Goal: Task Accomplishment & Management: Complete application form

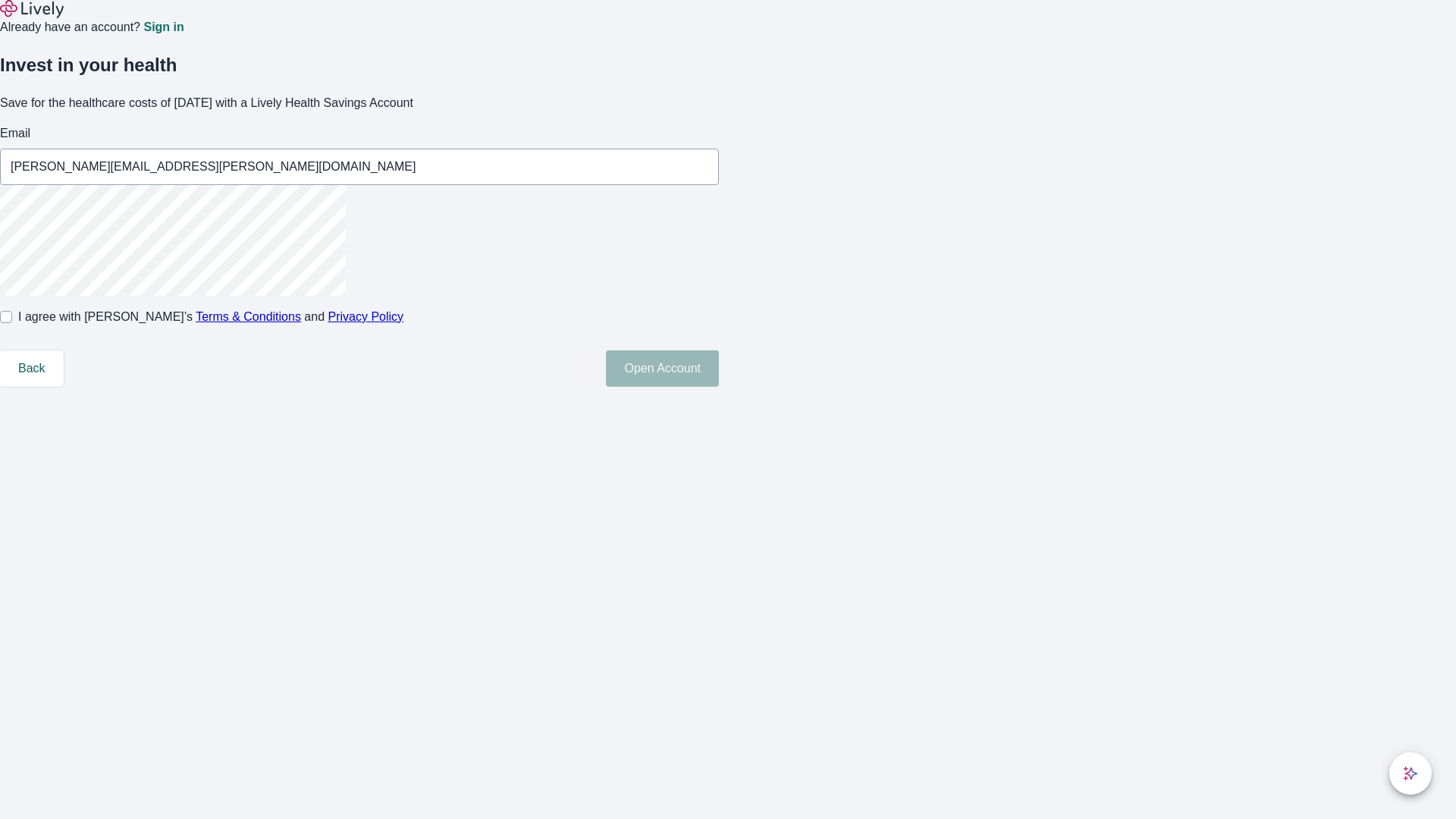
click at [12, 323] on input "I agree with Lively’s Terms & Conditions and Privacy Policy" at bounding box center [6, 317] width 12 height 12
checkbox input "true"
click at [718, 387] on button "Open Account" at bounding box center [662, 369] width 113 height 37
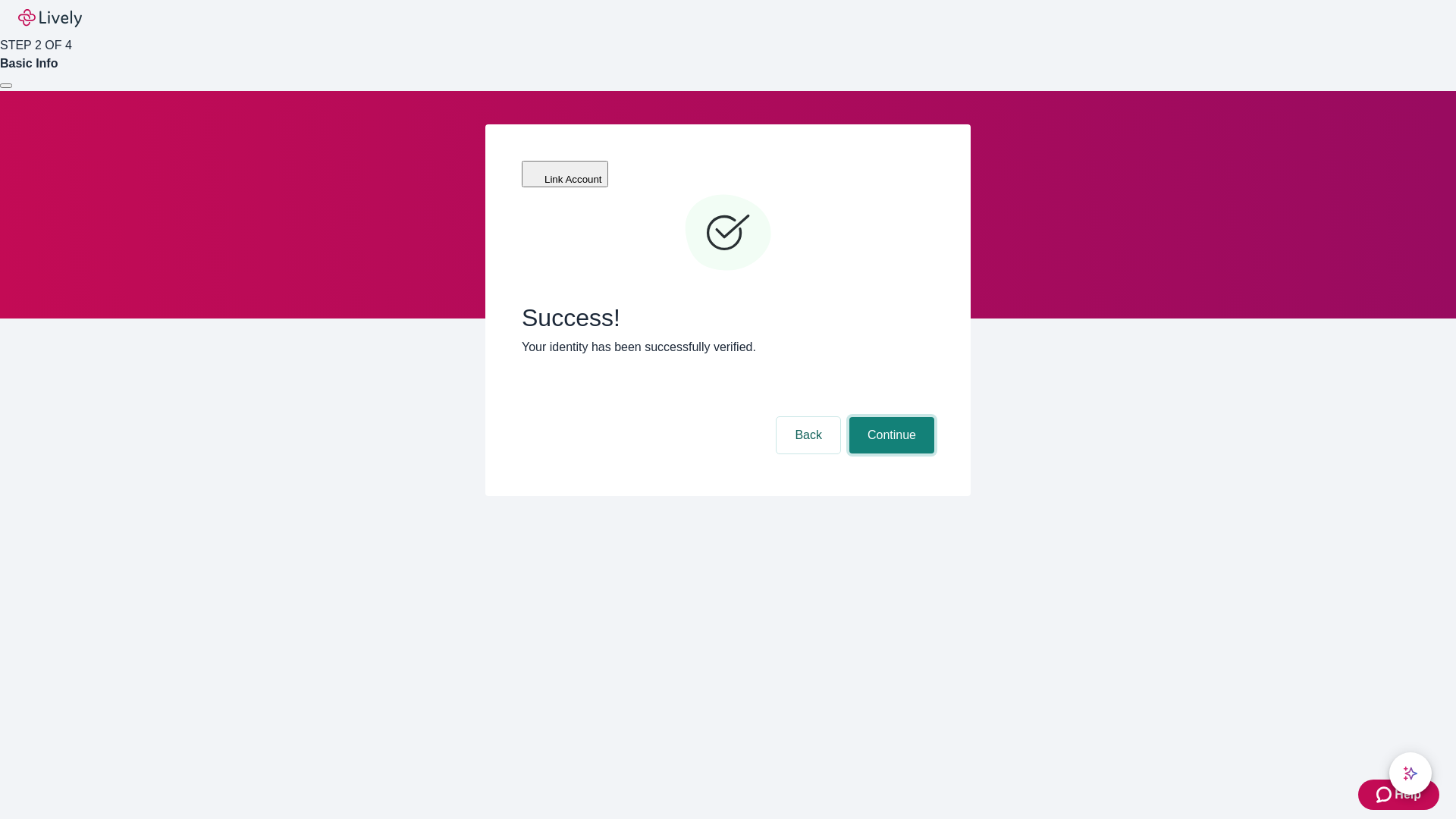
click at [890, 417] on button "Continue" at bounding box center [892, 436] width 85 height 37
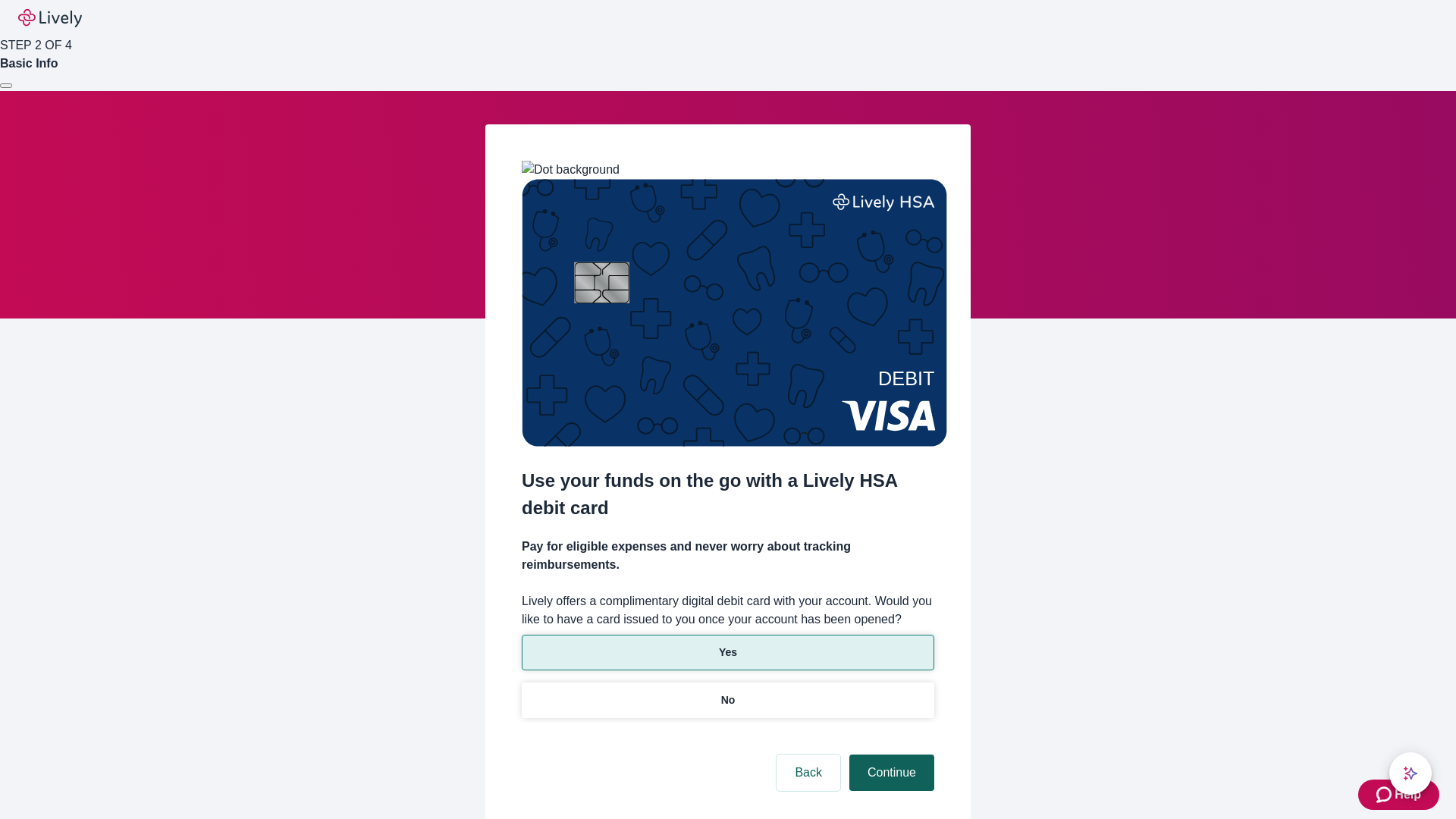
click at [727, 693] on p "No" at bounding box center [728, 700] width 14 height 16
click at [890, 754] on button "Continue" at bounding box center [892, 773] width 85 height 37
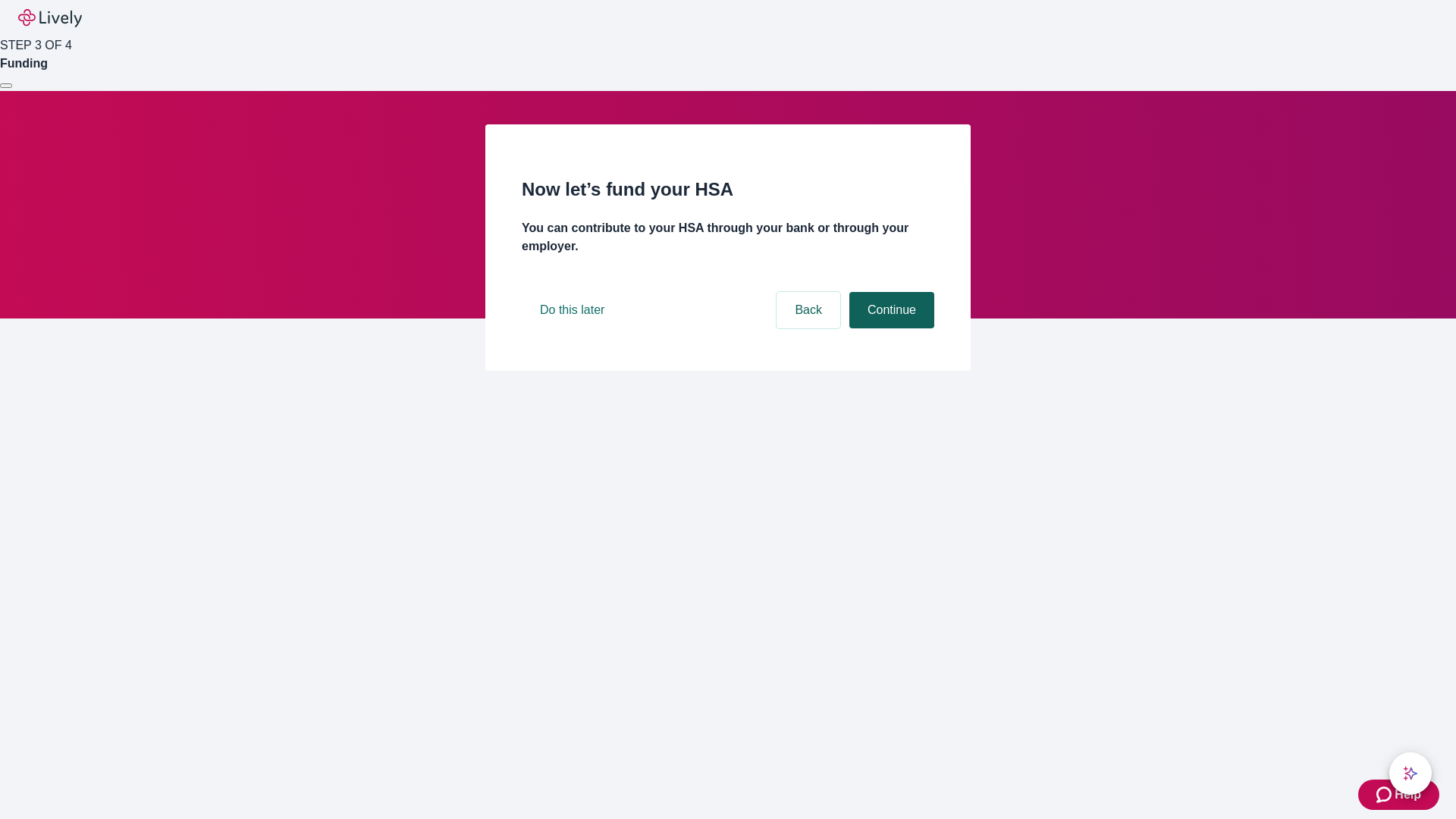
click at [890, 329] on button "Continue" at bounding box center [892, 310] width 85 height 37
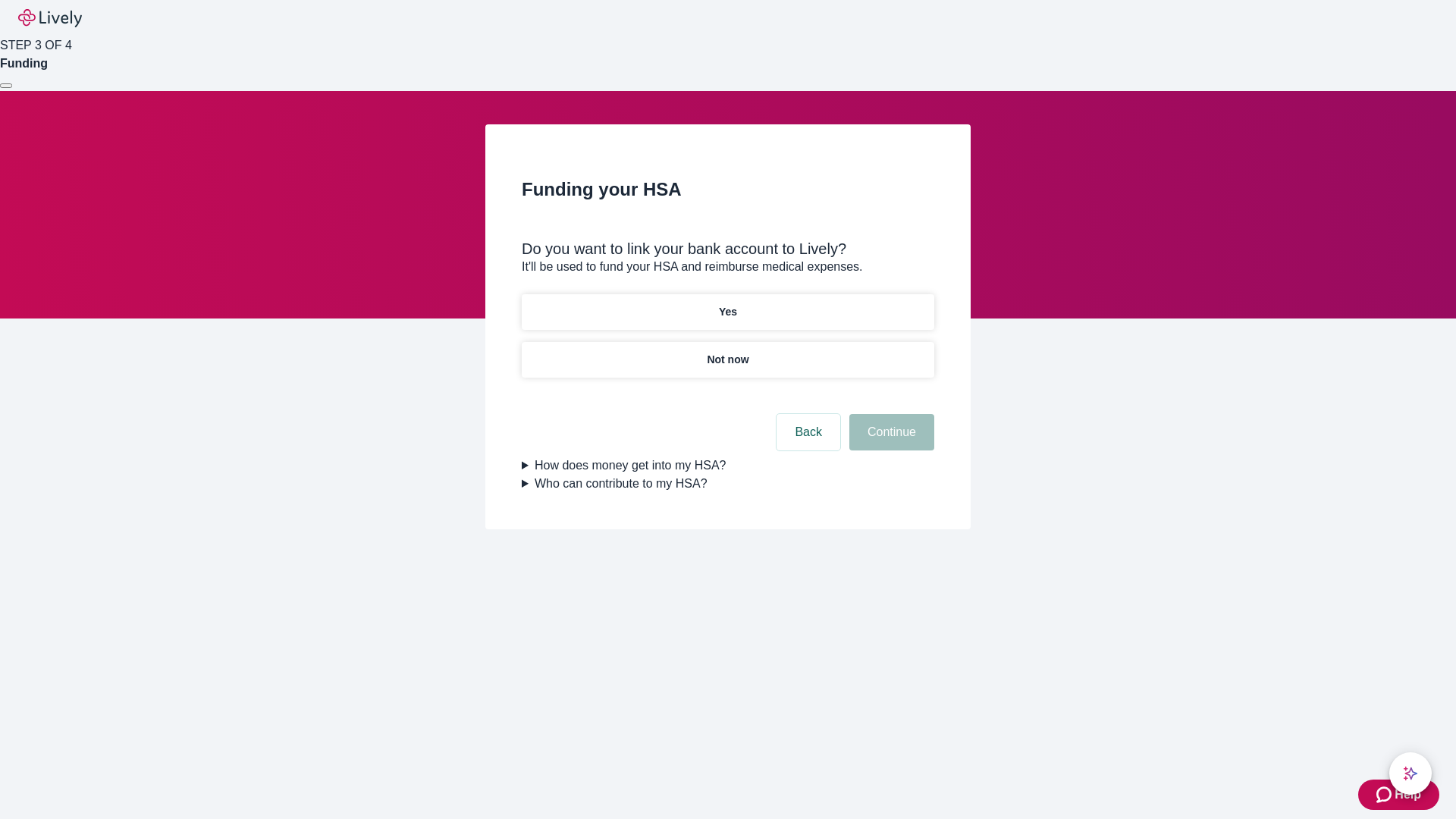
click at [727, 304] on p "Yes" at bounding box center [728, 312] width 18 height 16
click at [890, 414] on button "Continue" at bounding box center [892, 433] width 85 height 37
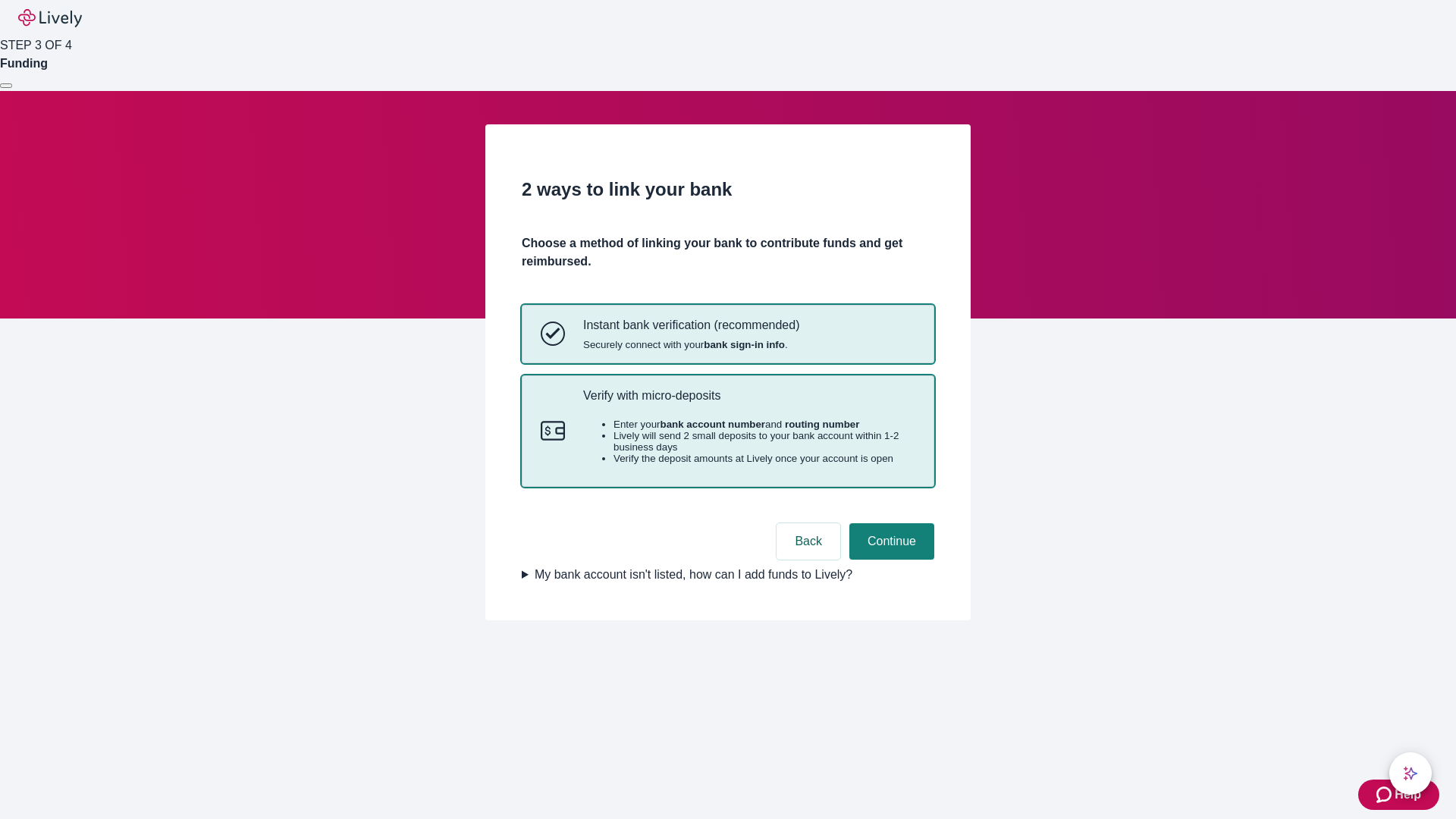
click at [748, 403] on p "Verify with micro-deposits" at bounding box center [749, 395] width 332 height 14
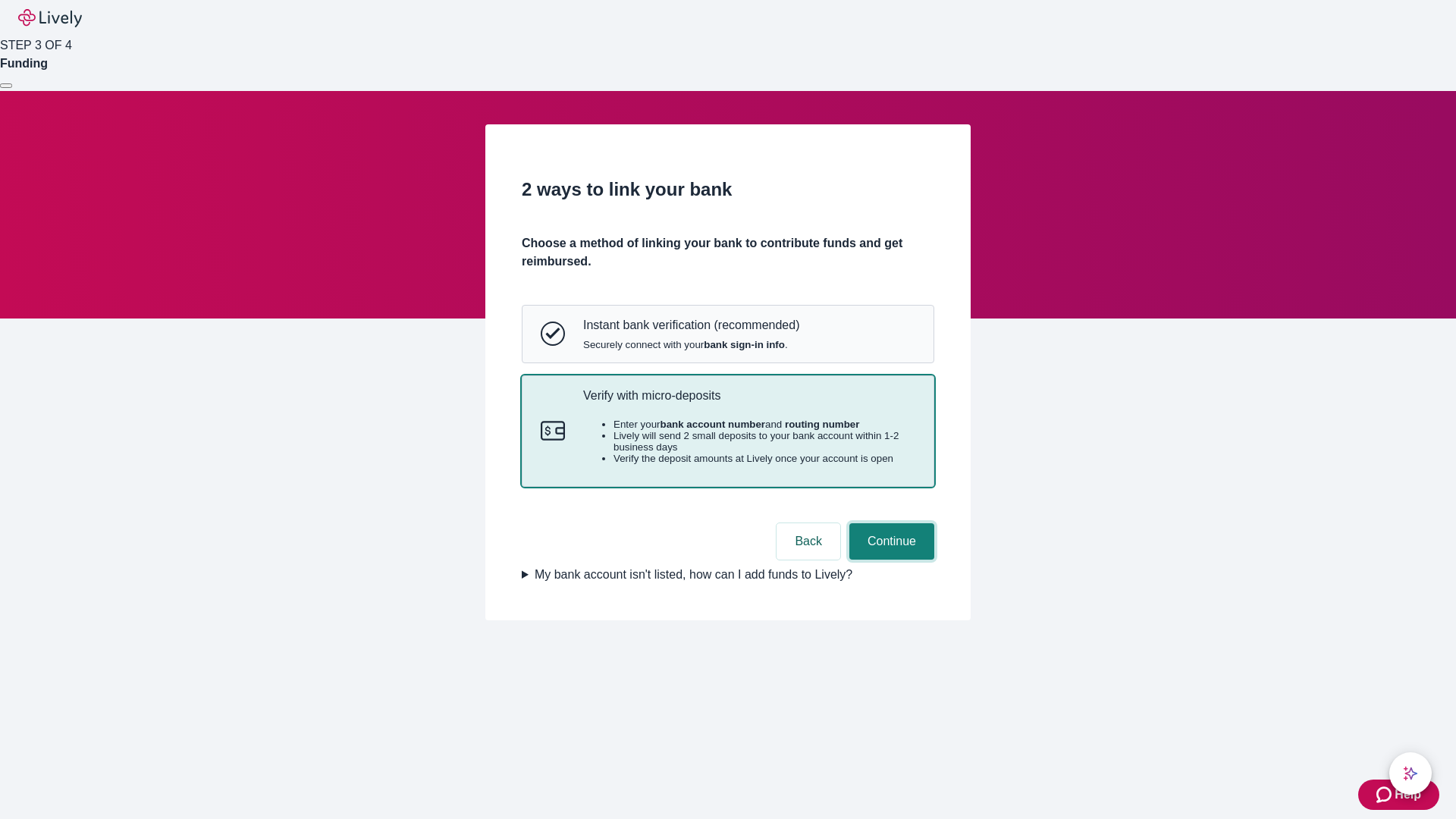
click at [890, 560] on button "Continue" at bounding box center [892, 541] width 85 height 37
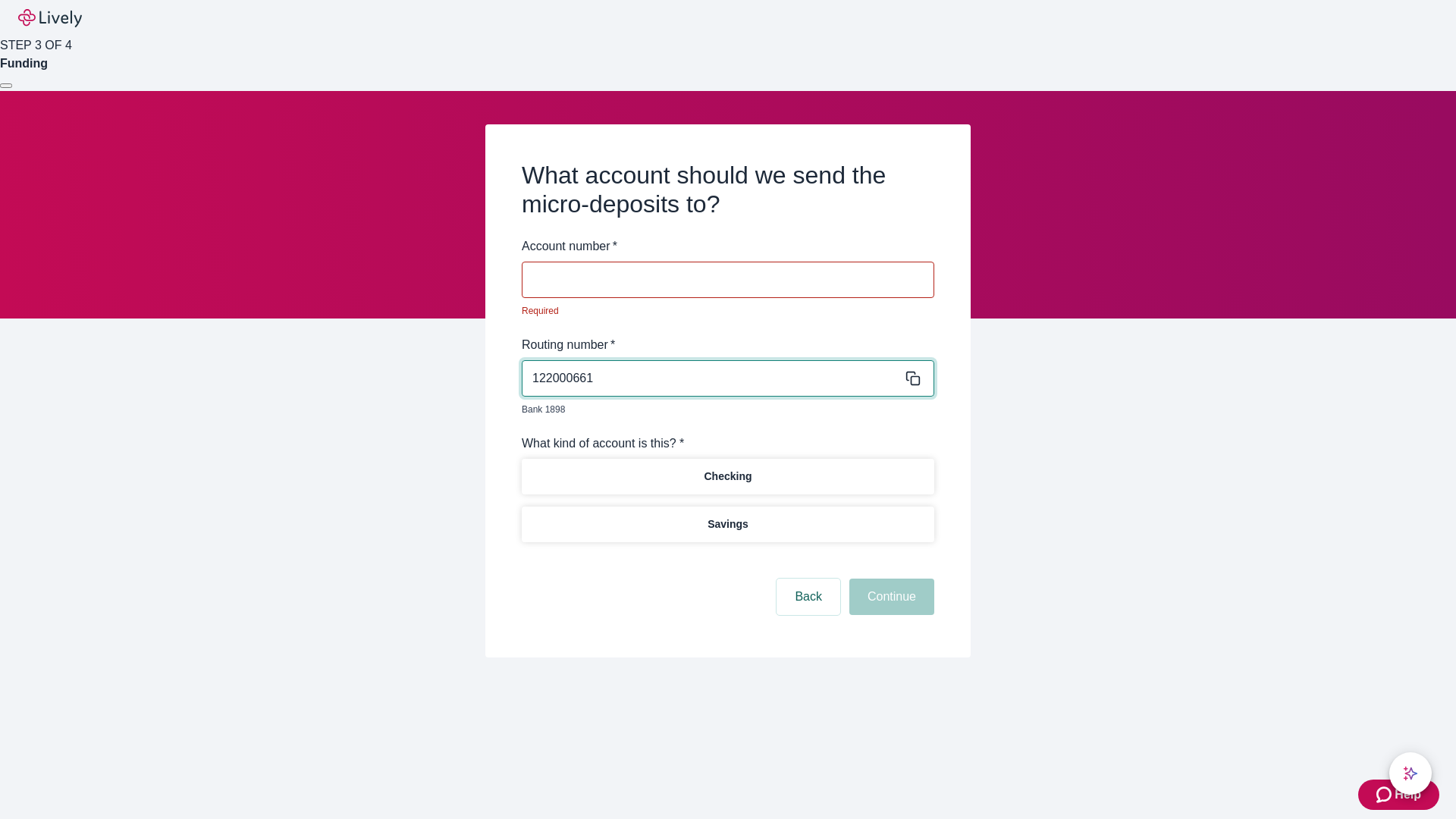
type input "122000661"
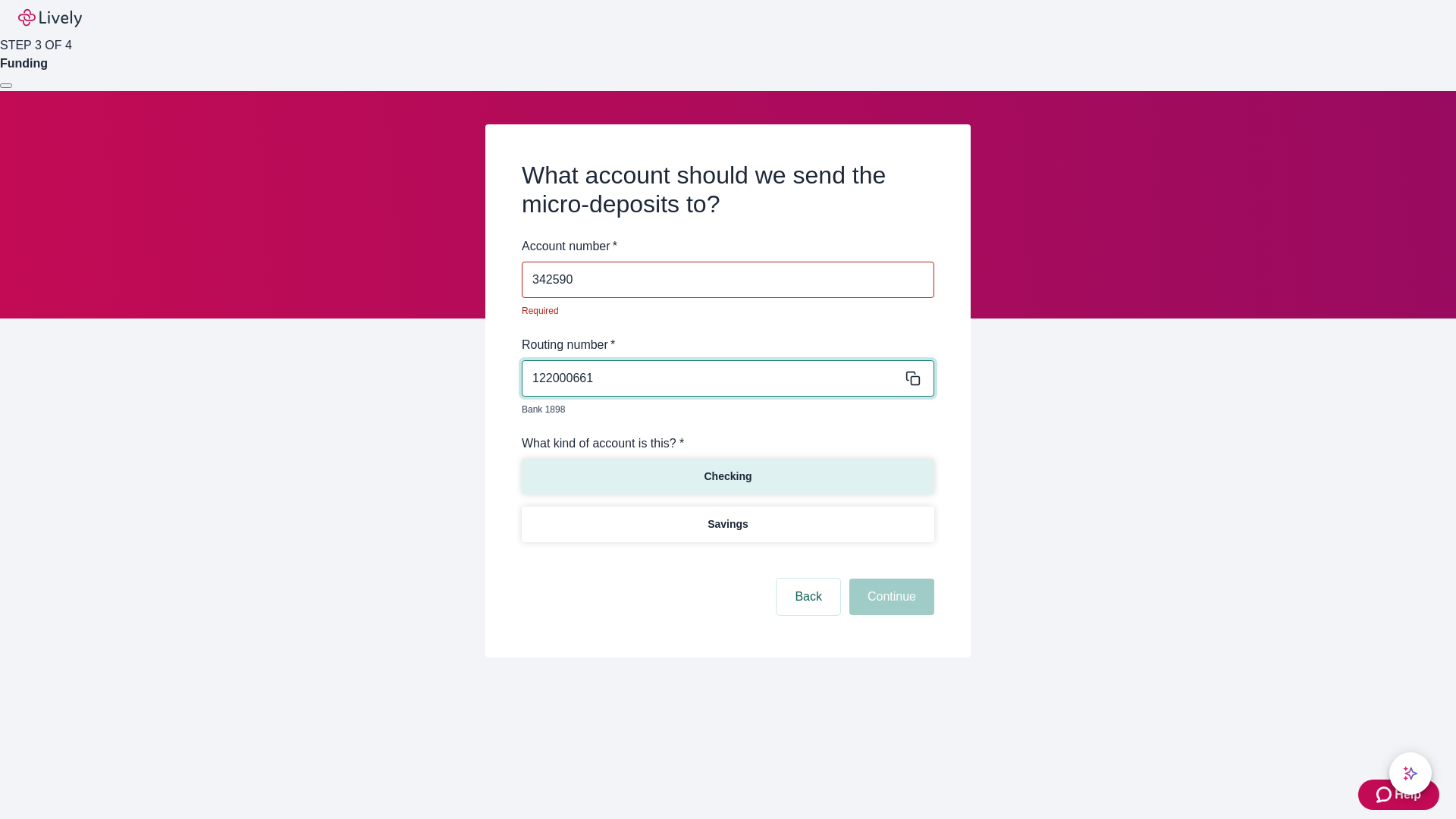
type input "342590"
click at [727, 468] on p "Checking" at bounding box center [728, 476] width 48 height 16
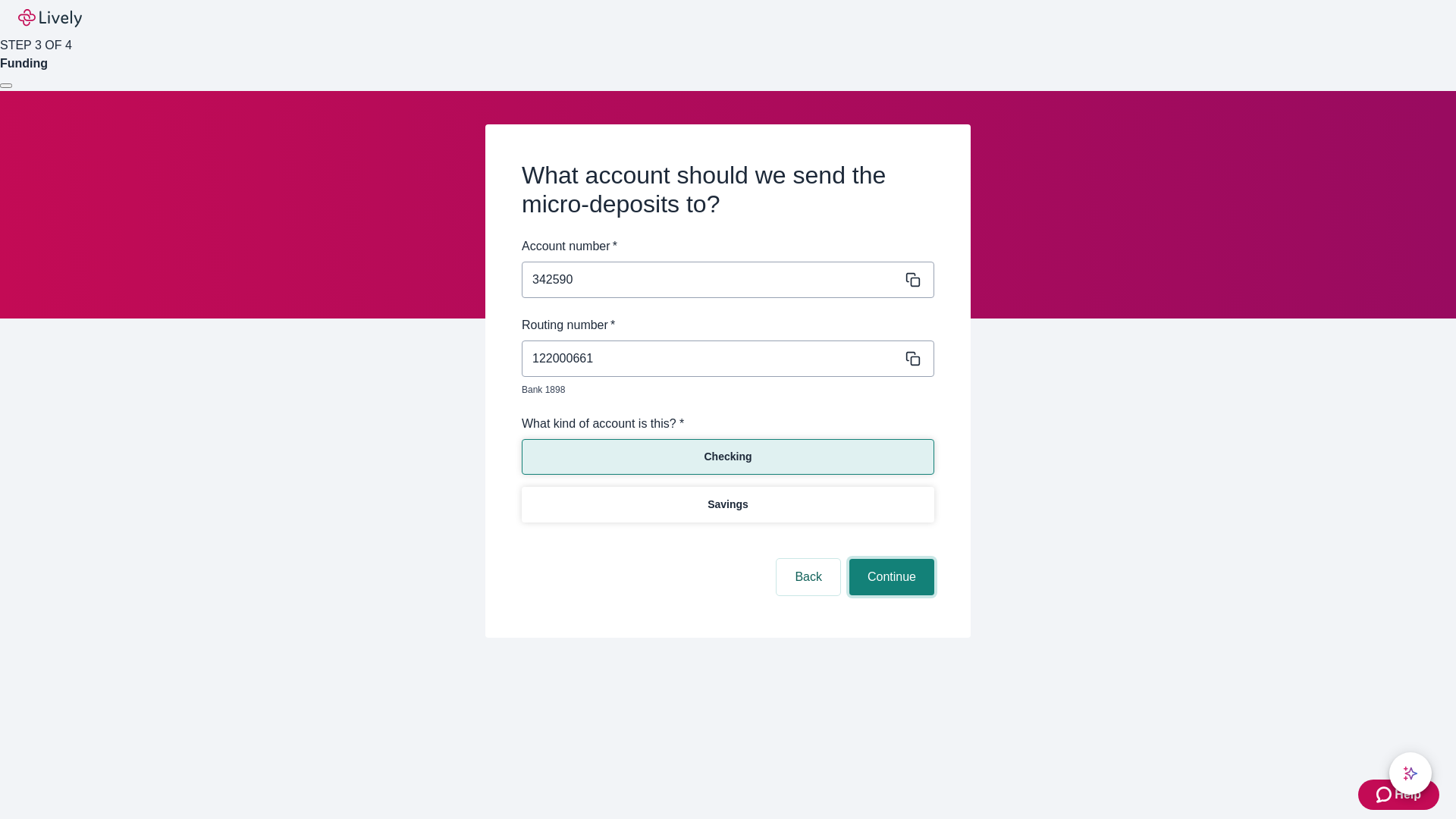
click at [890, 560] on button "Continue" at bounding box center [892, 577] width 85 height 37
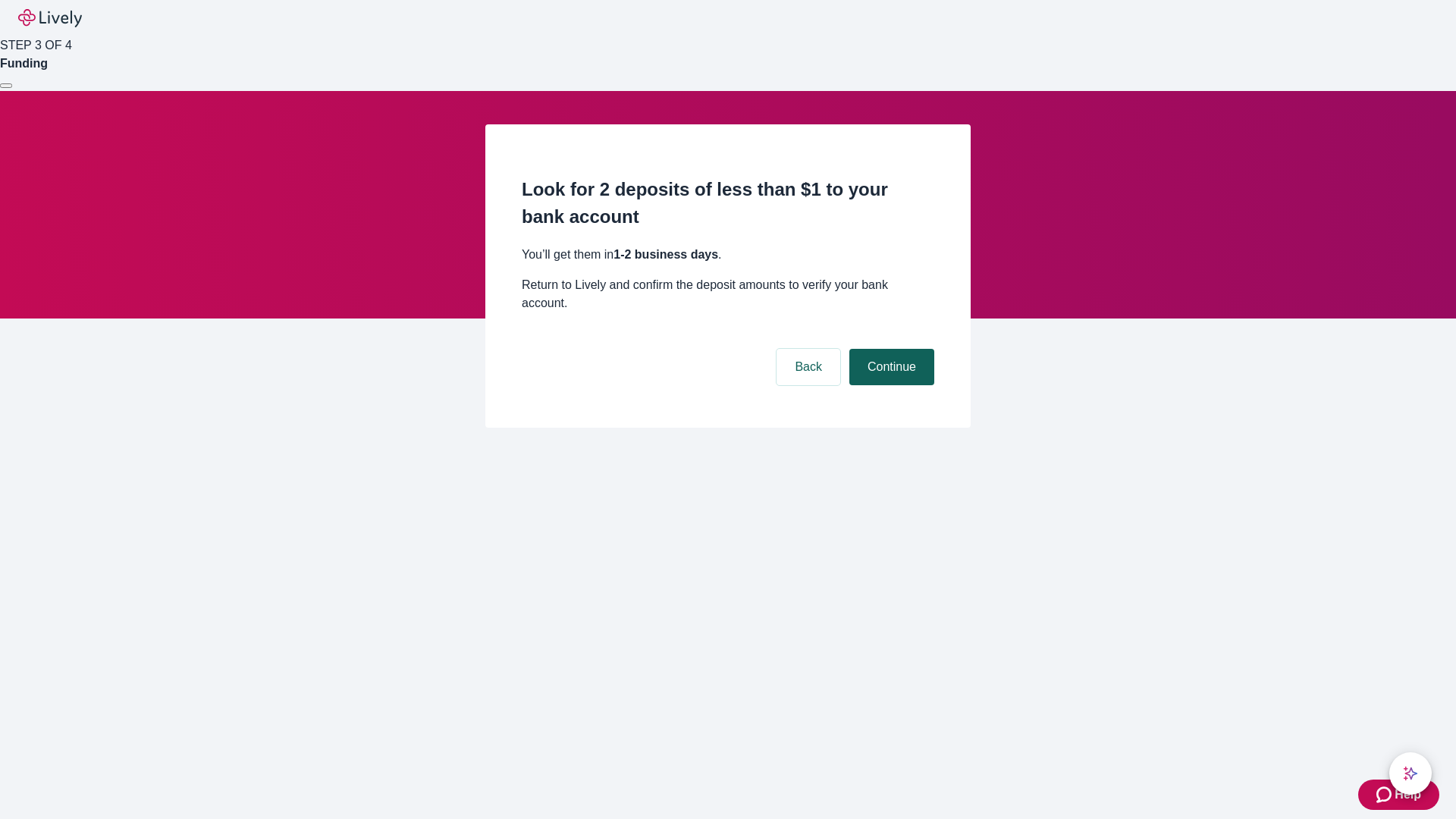
click at [890, 349] on button "Continue" at bounding box center [892, 367] width 85 height 37
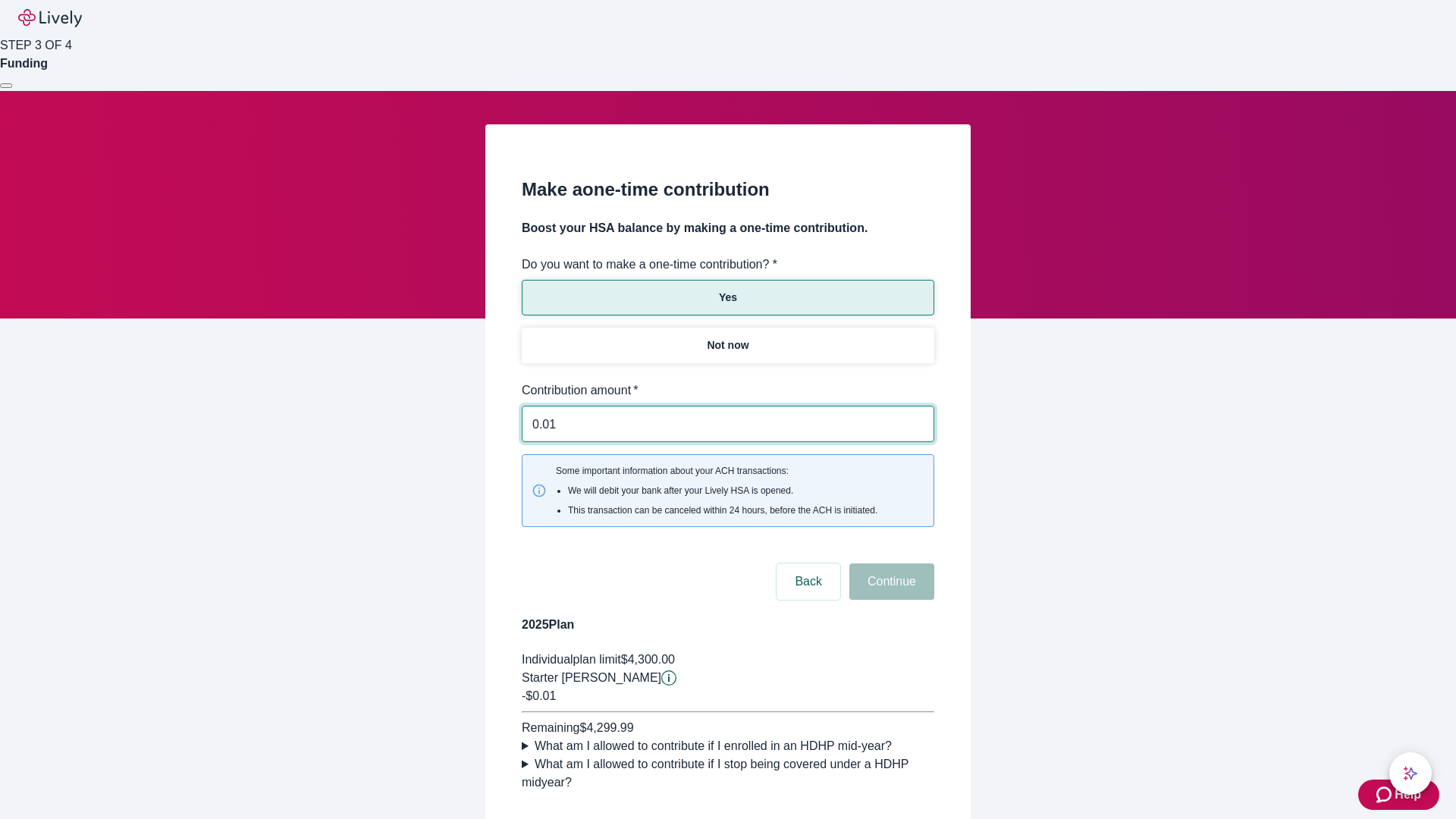
type input "0.01"
click at [890, 563] on button "Continue" at bounding box center [892, 582] width 85 height 37
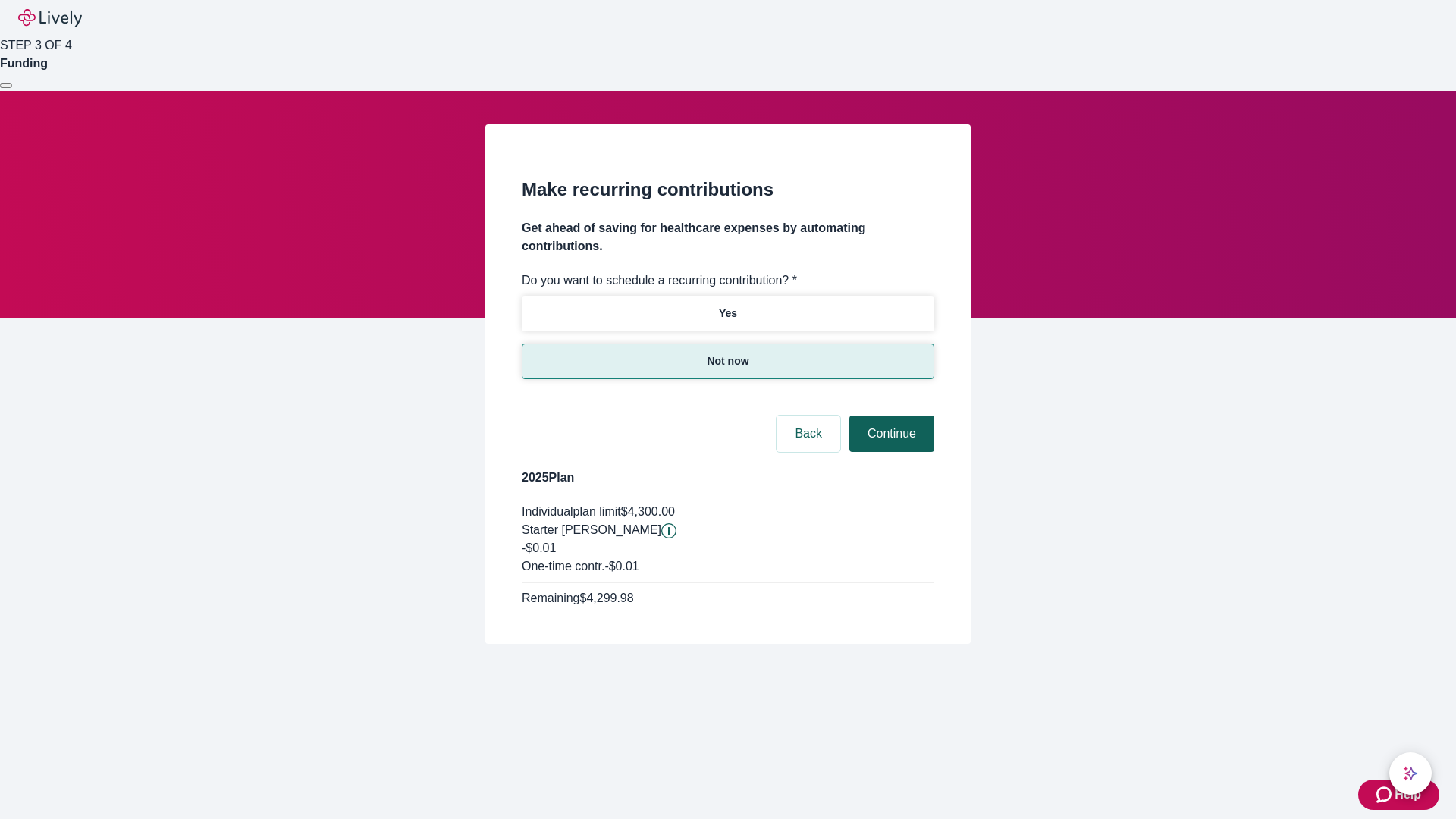
click at [890, 416] on button "Continue" at bounding box center [892, 434] width 85 height 37
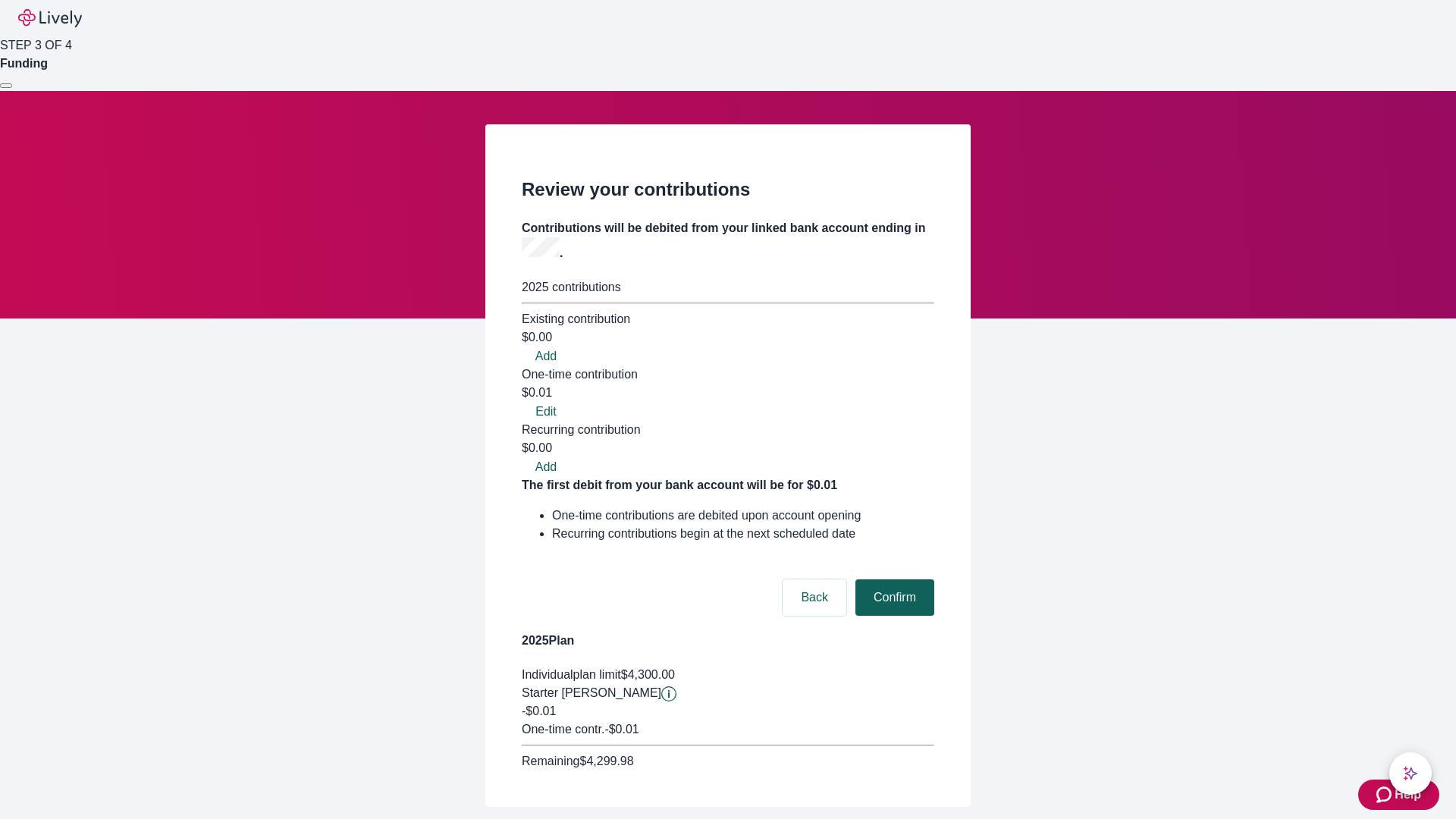
click at [893, 579] on button "Confirm" at bounding box center [895, 598] width 79 height 37
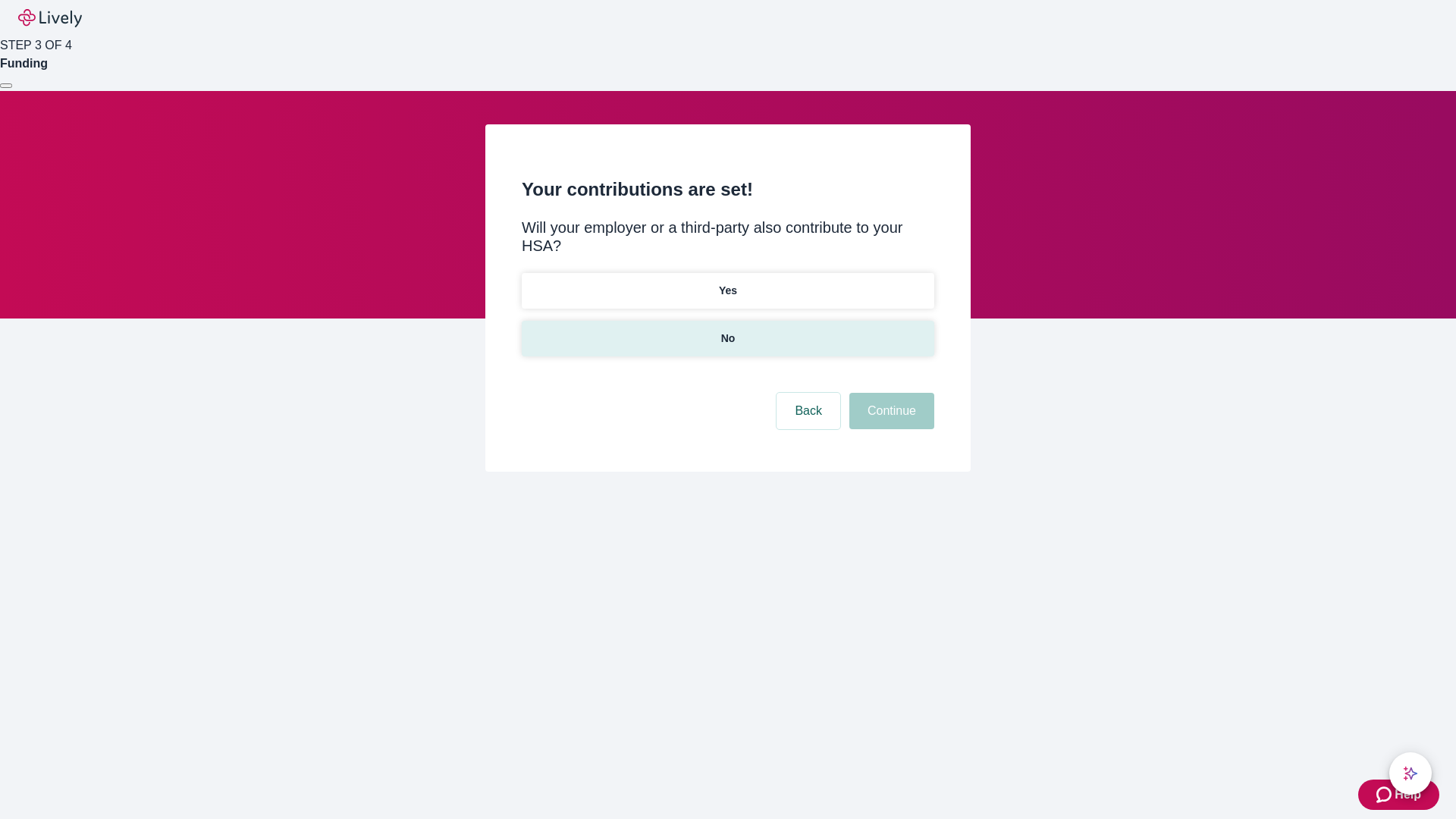
click at [727, 331] on p "No" at bounding box center [728, 338] width 14 height 16
click at [890, 393] on button "Continue" at bounding box center [892, 411] width 85 height 37
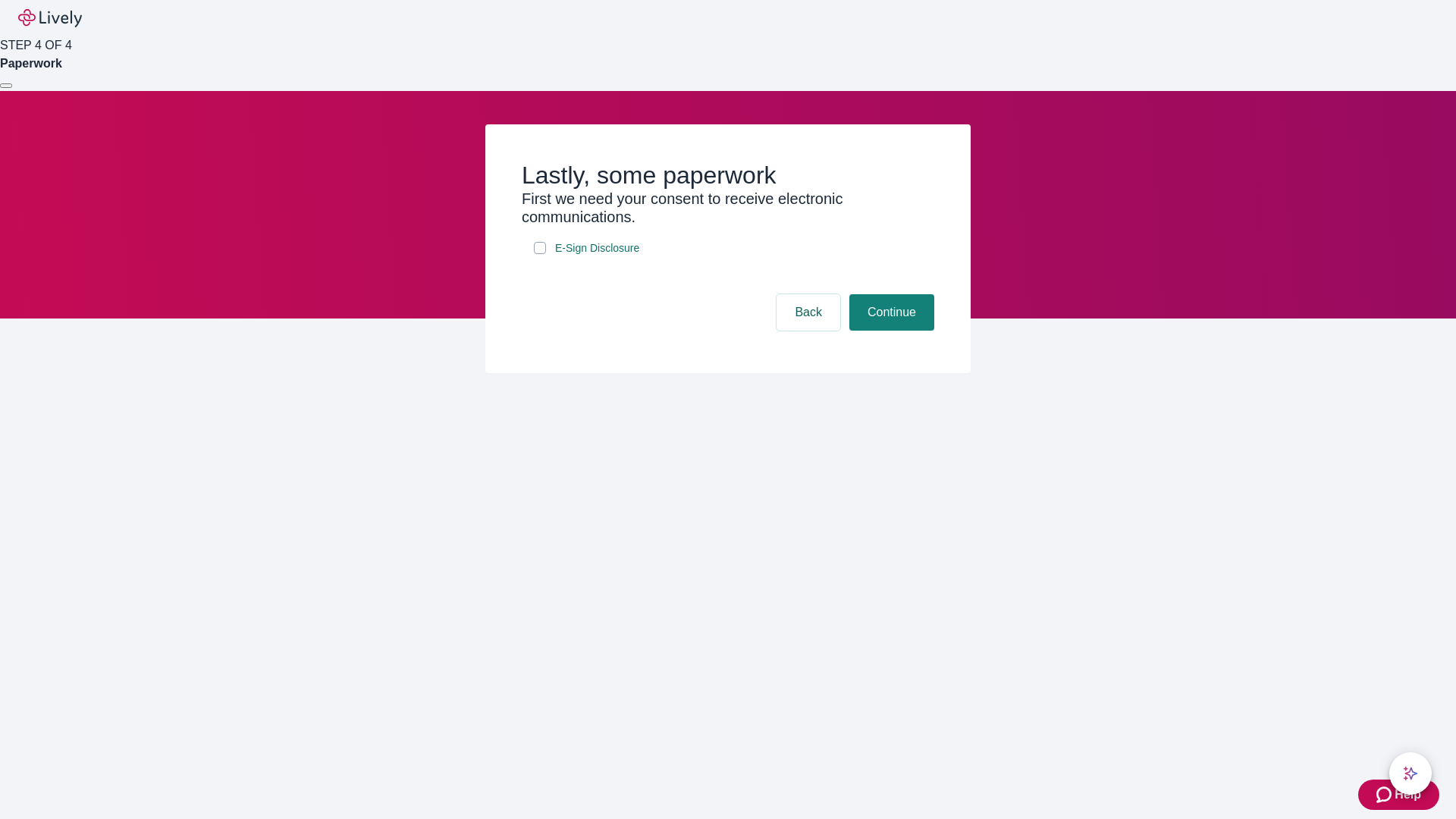
click at [540, 254] on input "E-Sign Disclosure" at bounding box center [540, 248] width 12 height 12
checkbox input "true"
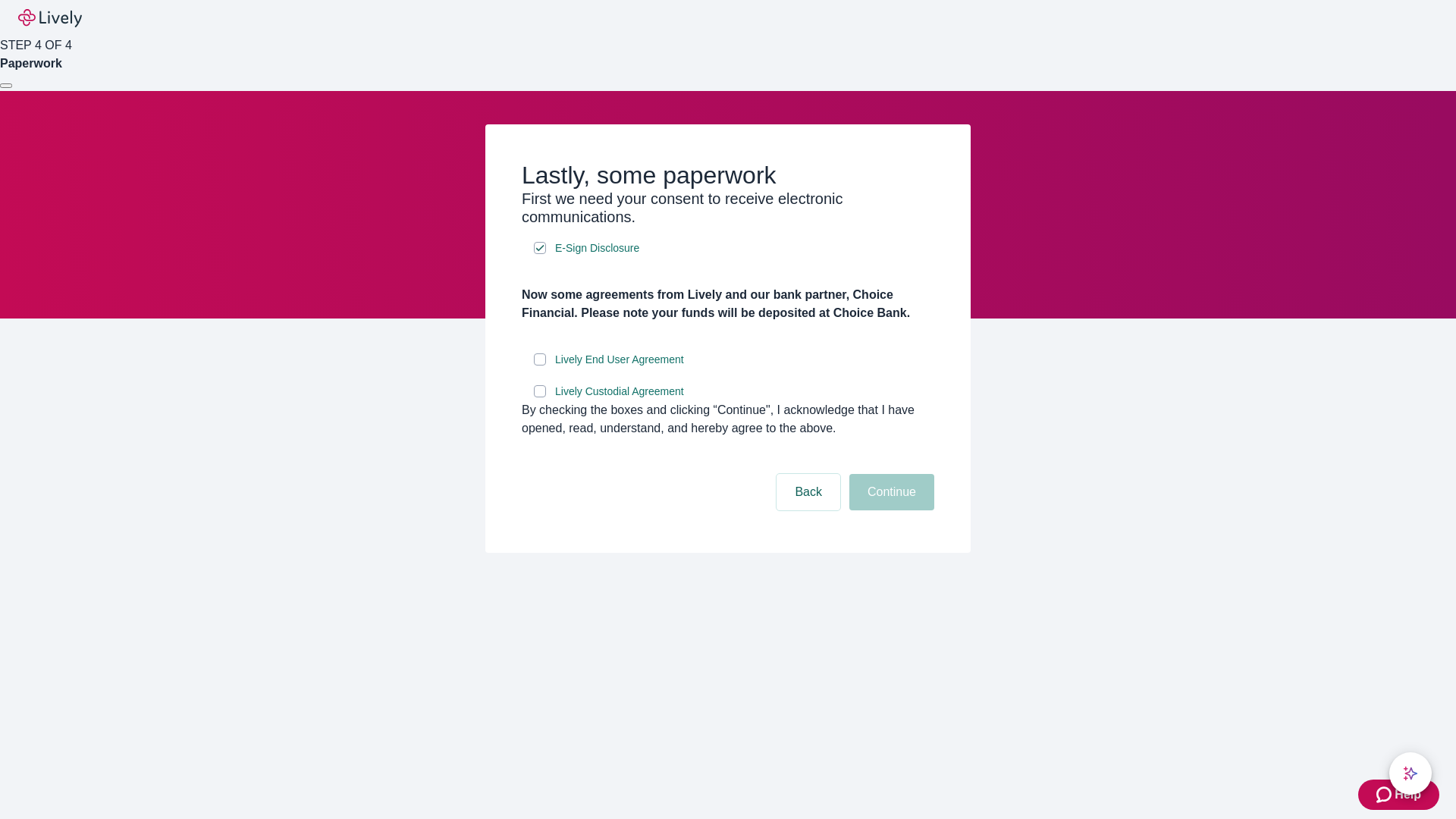
click at [540, 366] on input "Lively End User Agreement" at bounding box center [540, 360] width 12 height 12
checkbox input "true"
click at [540, 398] on input "Lively Custodial Agreement" at bounding box center [540, 392] width 12 height 12
checkbox input "true"
click at [890, 510] on button "Continue" at bounding box center [892, 492] width 85 height 37
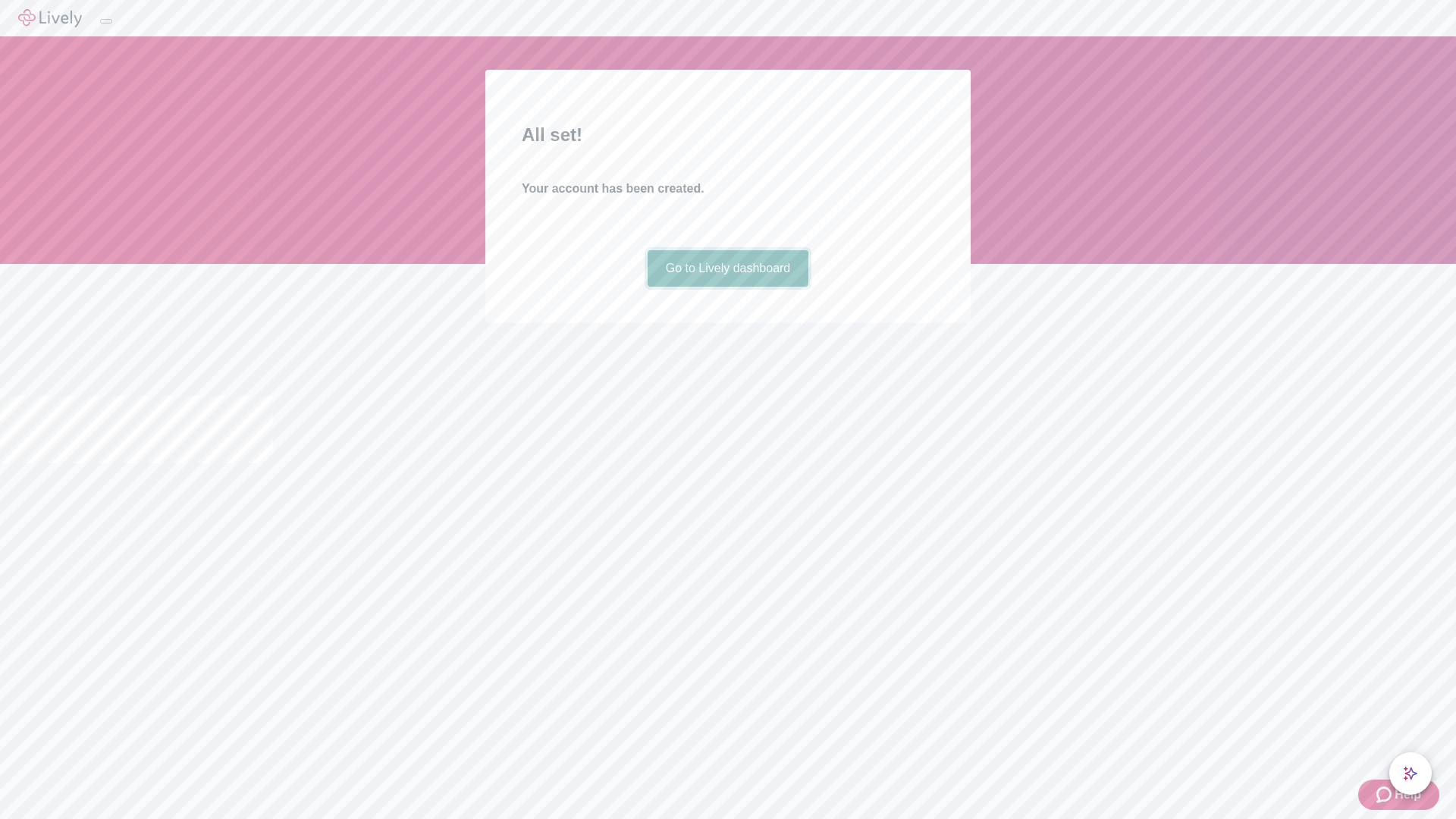
click at [727, 287] on link "Go to Lively dashboard" at bounding box center [728, 268] width 161 height 37
